Goal: Navigation & Orientation: Find specific page/section

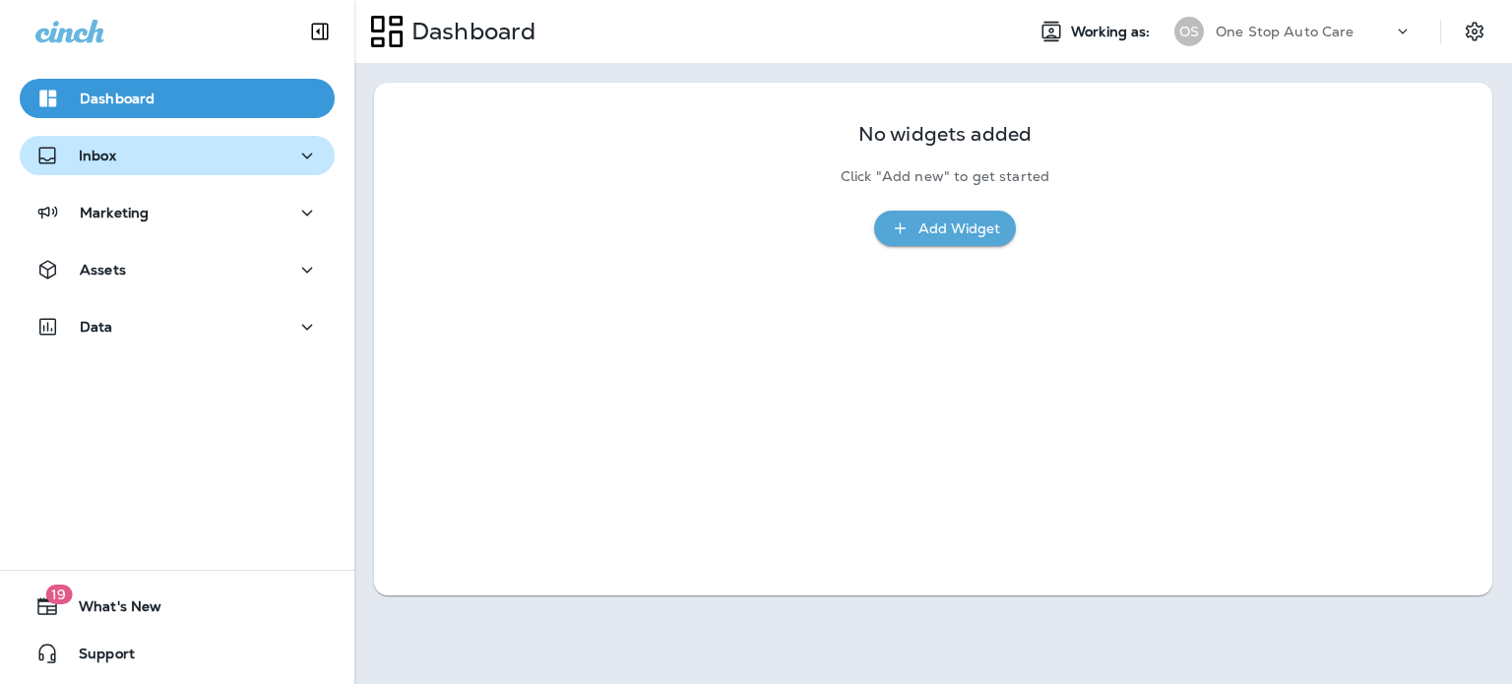
click at [90, 153] on p "Inbox" at bounding box center [97, 156] width 37 height 16
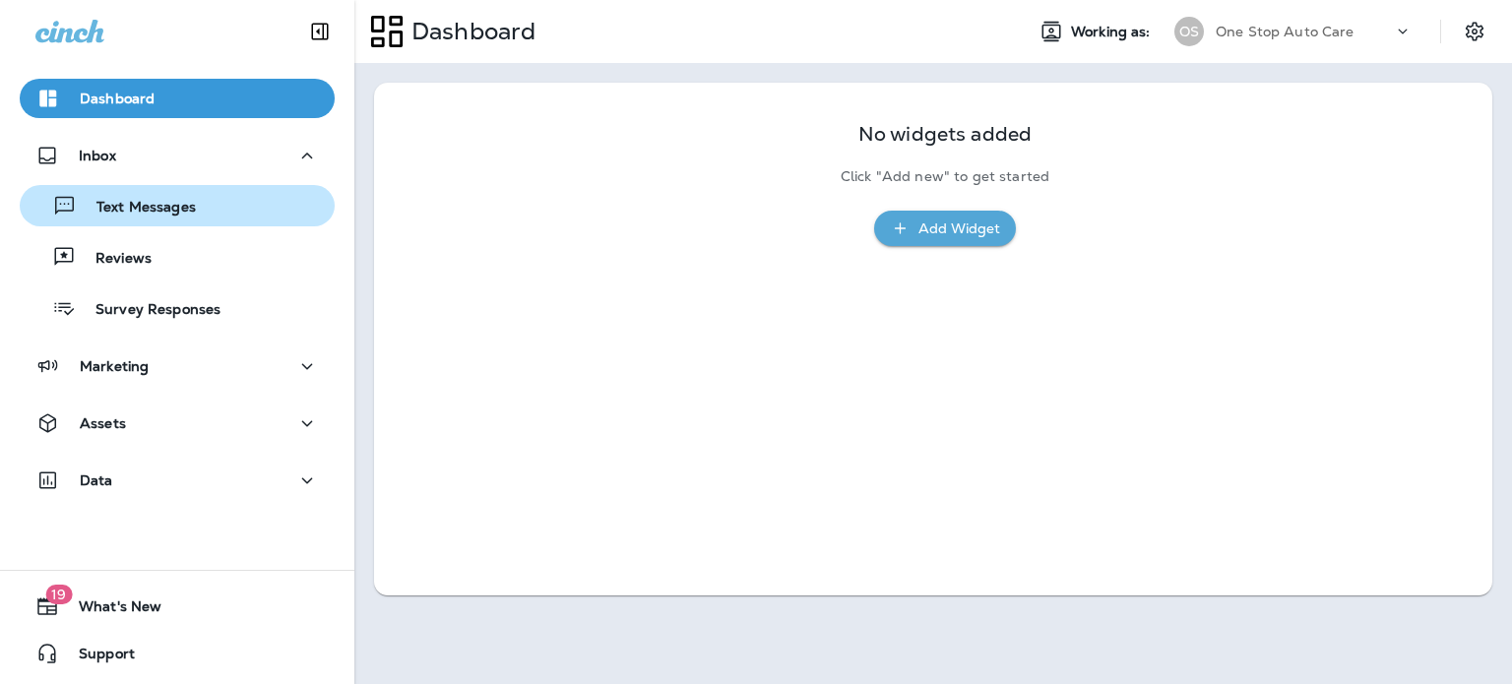
click at [161, 206] on p "Text Messages" at bounding box center [136, 208] width 119 height 19
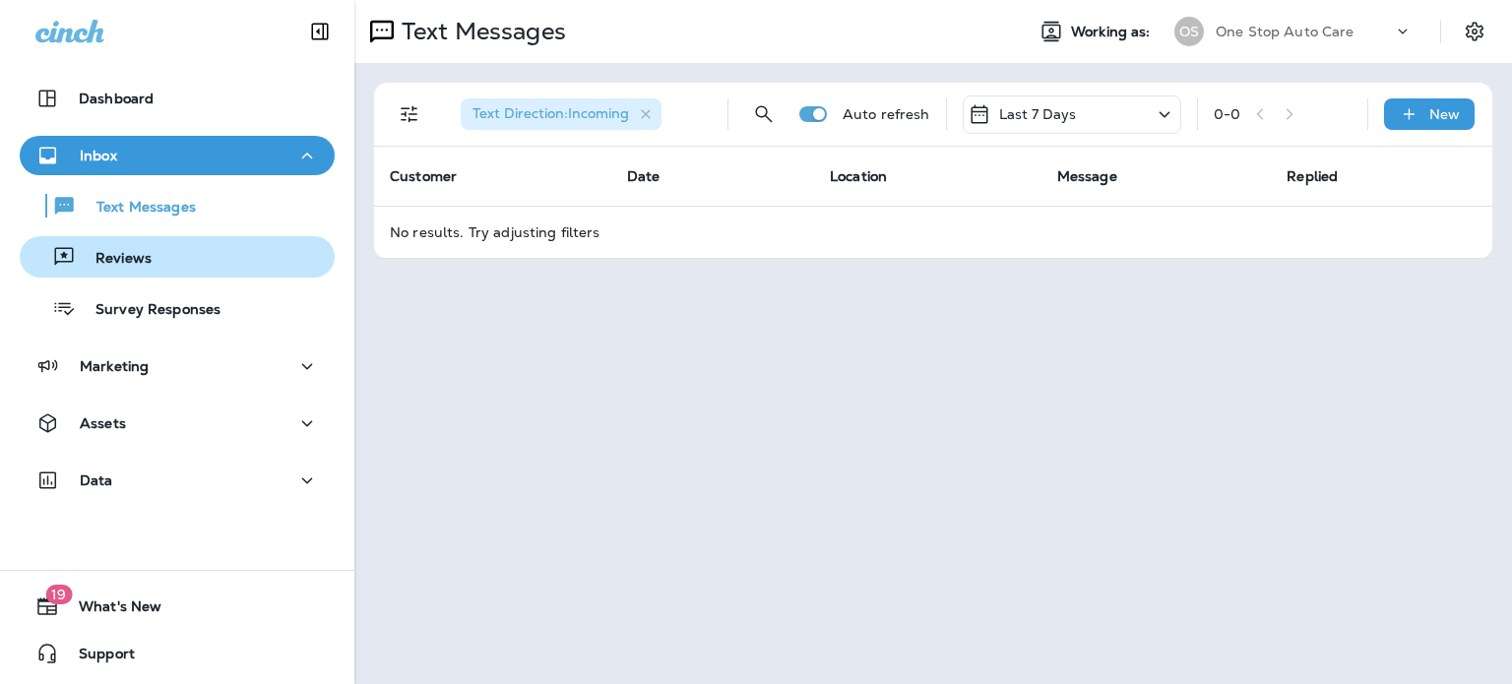
click at [146, 258] on p "Reviews" at bounding box center [114, 259] width 76 height 19
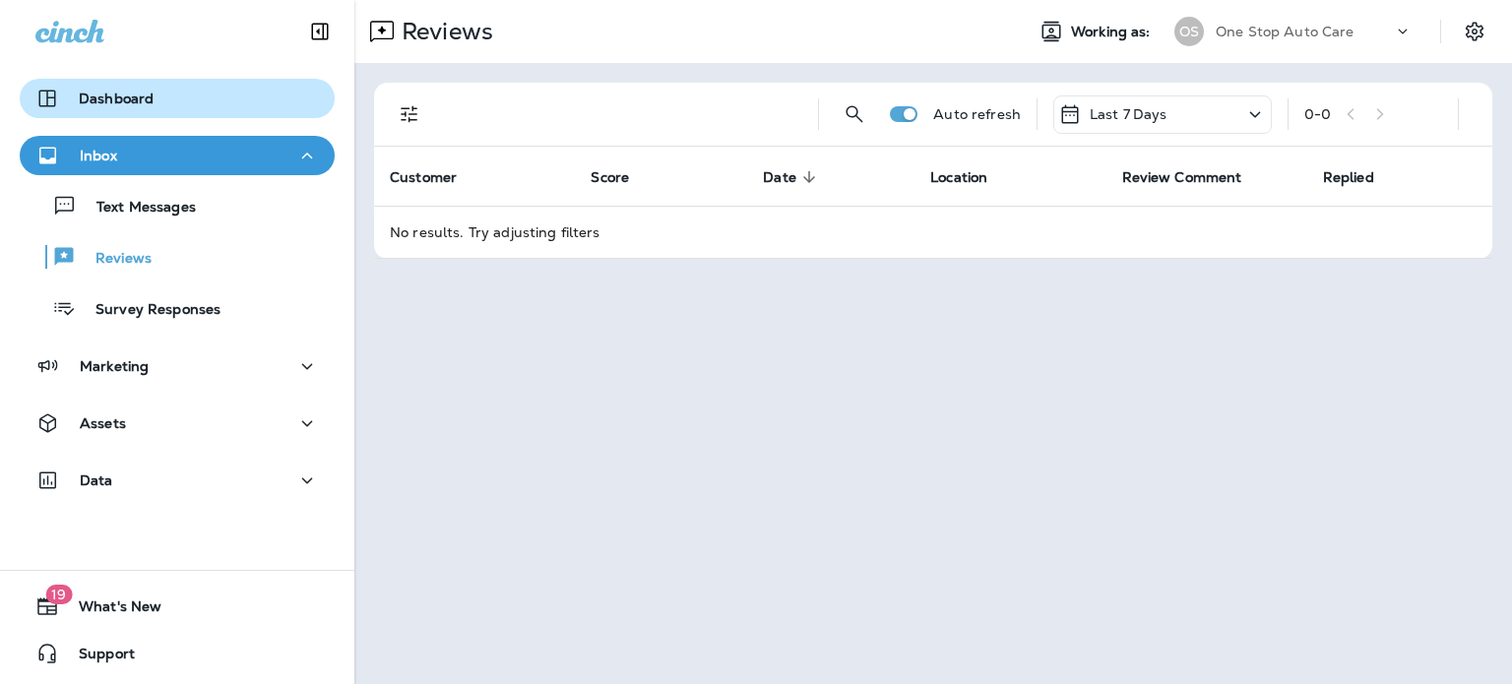
click at [143, 94] on p "Dashboard" at bounding box center [116, 99] width 75 height 16
